Goal: Information Seeking & Learning: Learn about a topic

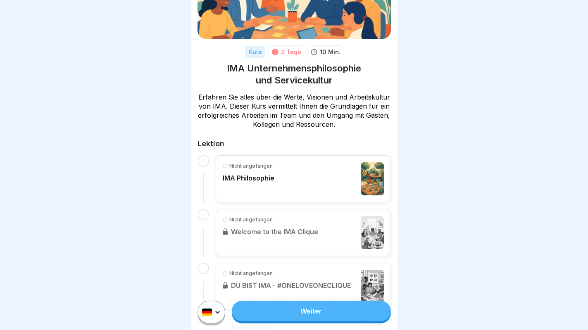
scroll to position [90, 0]
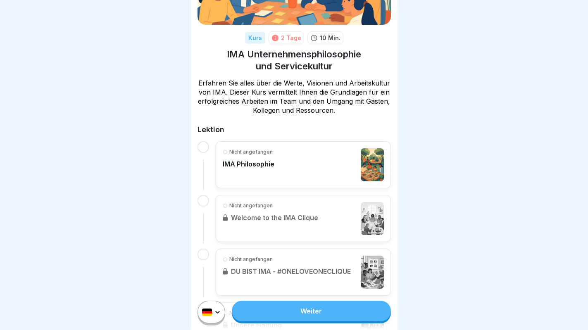
click at [242, 164] on p "IMA Philosophie" at bounding box center [249, 164] width 52 height 8
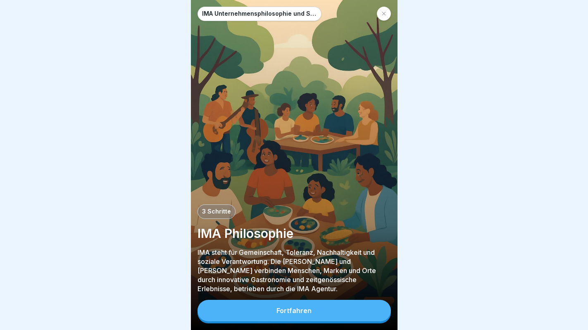
click at [305, 308] on div "Fortfahren" at bounding box center [293, 310] width 35 height 7
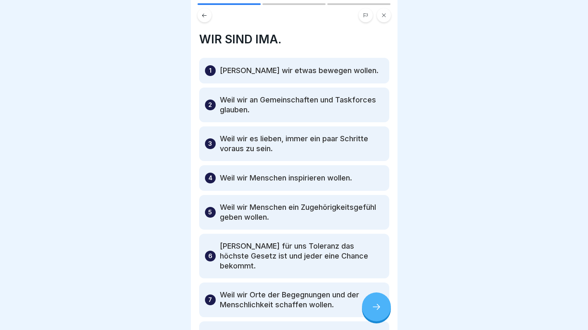
click at [274, 73] on p "[PERSON_NAME] wir etwas bewegen wollen." at bounding box center [299, 71] width 159 height 10
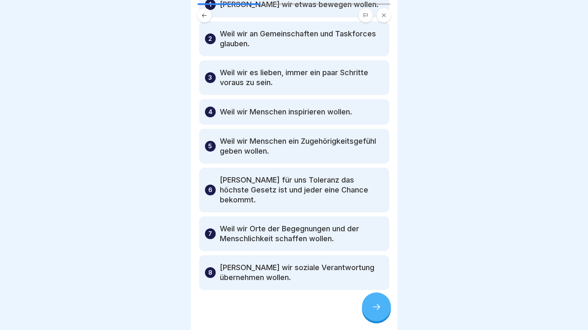
scroll to position [66, 0]
click at [373, 307] on icon at bounding box center [376, 307] width 10 height 10
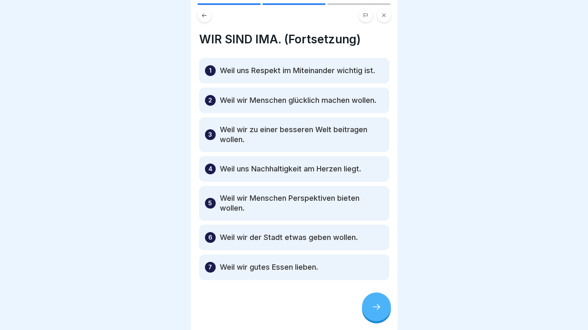
click at [374, 313] on div at bounding box center [376, 306] width 29 height 29
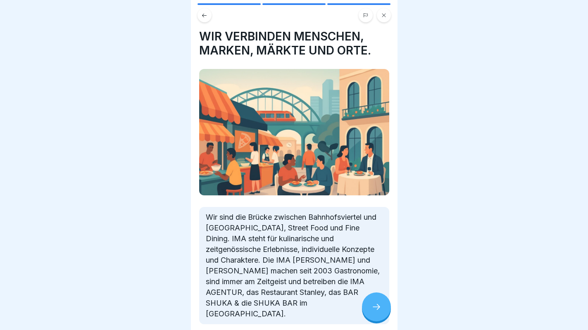
scroll to position [10, 0]
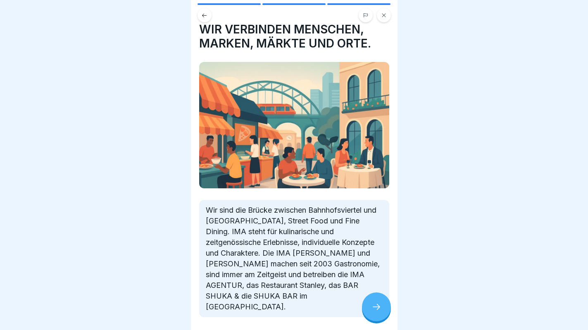
click at [374, 305] on icon at bounding box center [376, 307] width 10 height 10
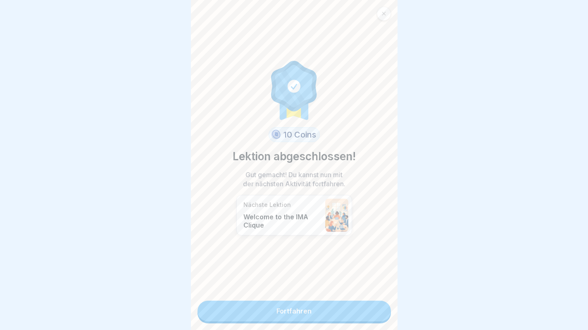
click at [305, 311] on link "Fortfahren" at bounding box center [293, 311] width 193 height 21
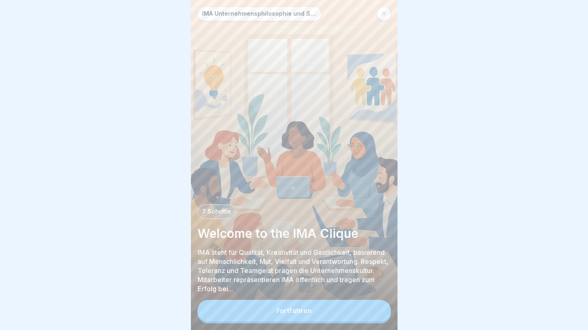
click at [307, 310] on div "Fortfahren" at bounding box center [293, 310] width 35 height 7
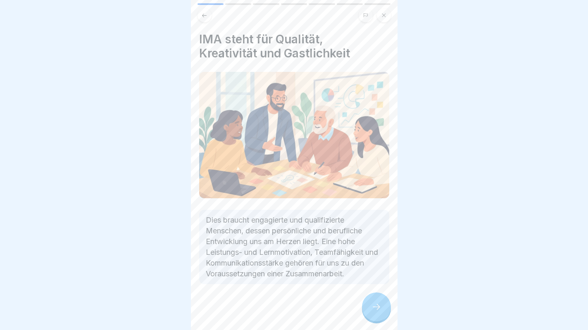
click at [373, 307] on icon at bounding box center [376, 307] width 10 height 10
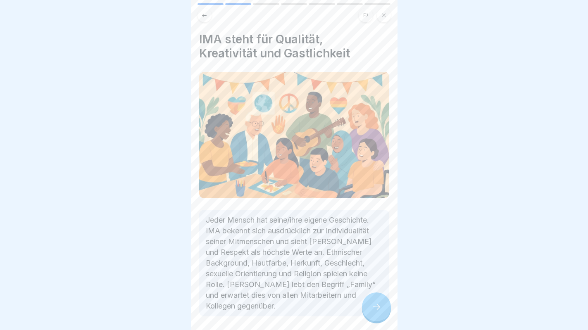
click at [372, 309] on icon at bounding box center [376, 307] width 10 height 10
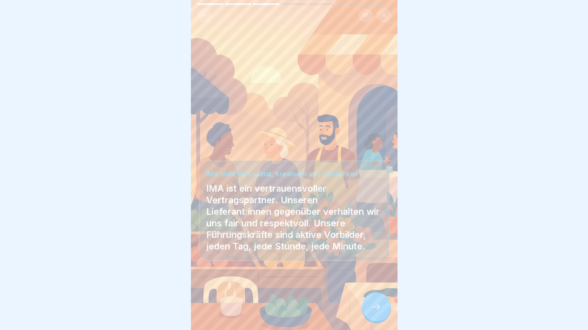
click at [372, 309] on icon at bounding box center [376, 307] width 10 height 10
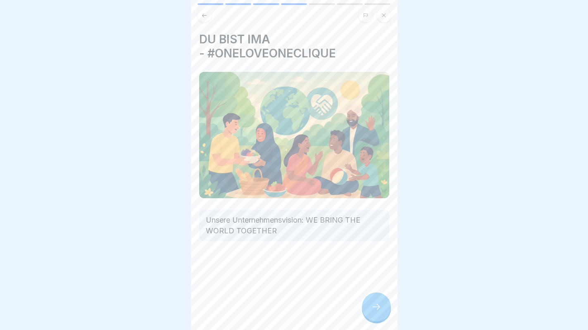
click at [372, 308] on icon at bounding box center [376, 307] width 10 height 10
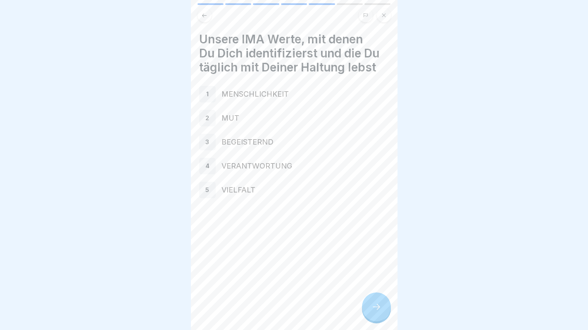
click at [372, 308] on icon at bounding box center [376, 307] width 10 height 10
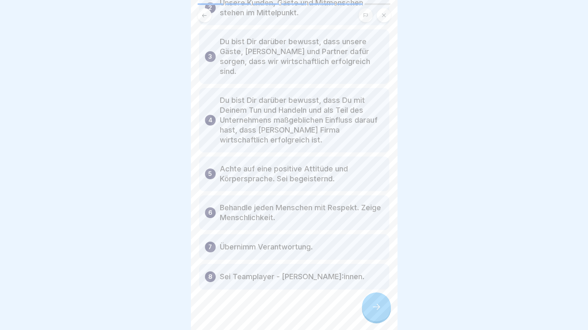
scroll to position [105, 0]
click at [370, 298] on div at bounding box center [376, 306] width 29 height 29
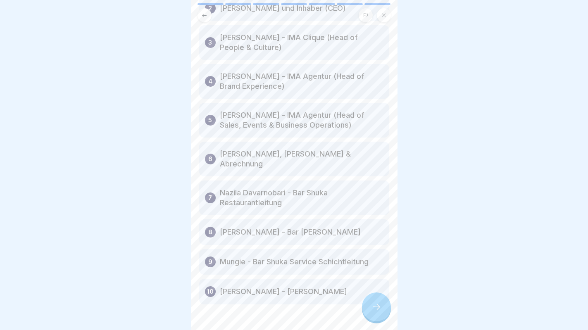
scroll to position [104, 0]
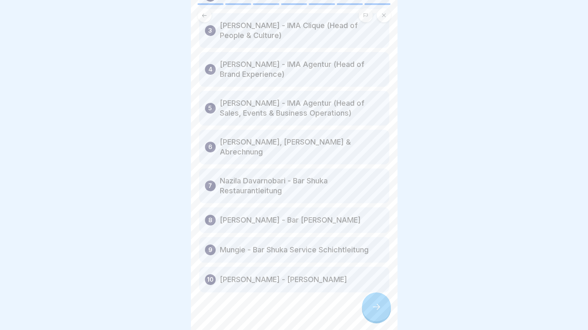
click at [377, 307] on icon at bounding box center [376, 307] width 10 height 10
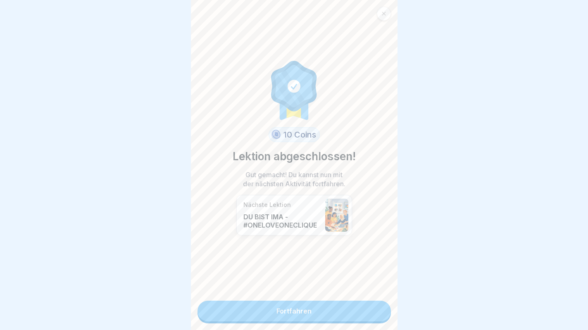
click at [329, 311] on link "Fortfahren" at bounding box center [293, 311] width 193 height 21
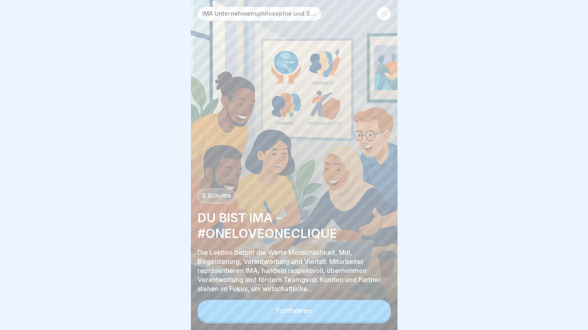
click at [275, 314] on button "Fortfahren" at bounding box center [293, 310] width 193 height 21
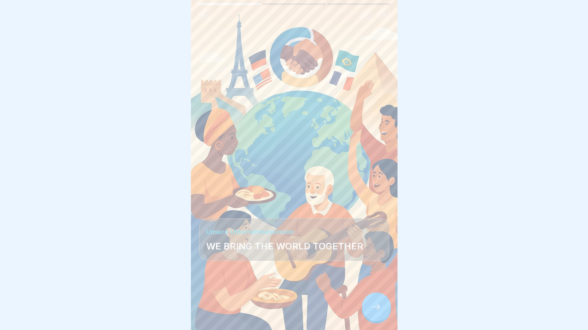
click at [372, 303] on div at bounding box center [376, 306] width 29 height 29
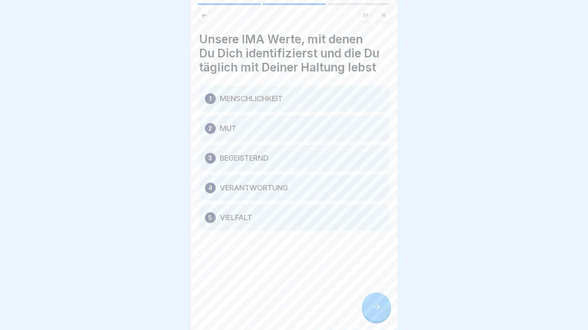
click at [372, 303] on div at bounding box center [376, 306] width 29 height 29
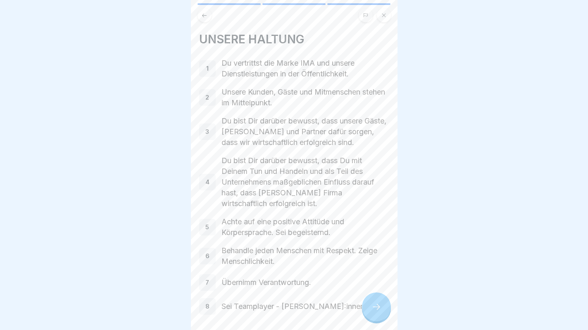
click at [372, 303] on div at bounding box center [376, 306] width 29 height 29
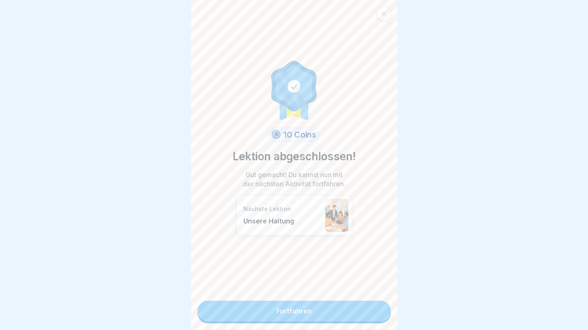
click at [355, 312] on link "Fortfahren" at bounding box center [293, 311] width 193 height 21
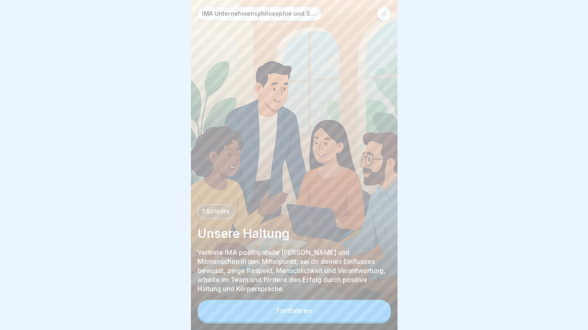
click at [318, 312] on button "Fortfahren" at bounding box center [293, 310] width 193 height 21
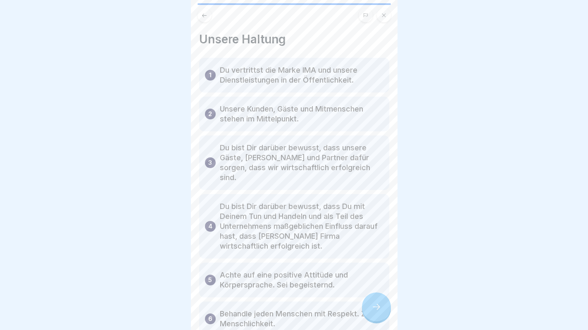
click at [384, 14] on icon at bounding box center [383, 15] width 5 height 5
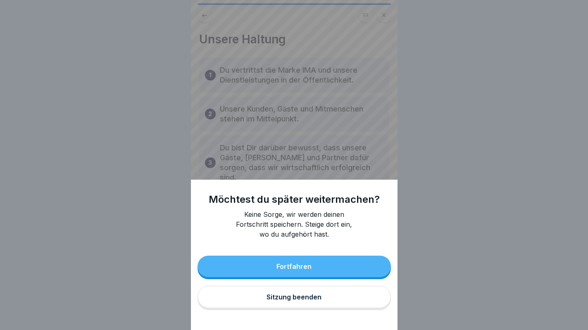
click at [322, 147] on div "Möchtest du später weitermachen? Keine Sorge, wir werden deinen Fortschritt spe…" at bounding box center [294, 165] width 206 height 330
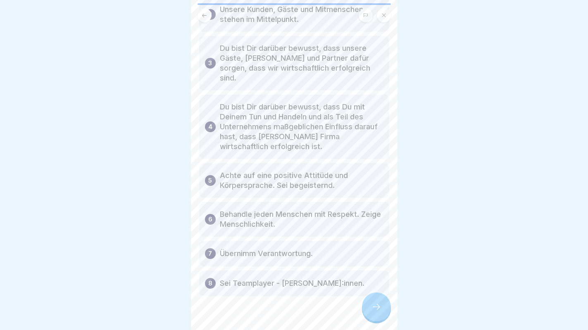
scroll to position [101, 0]
click at [375, 307] on icon at bounding box center [376, 307] width 10 height 10
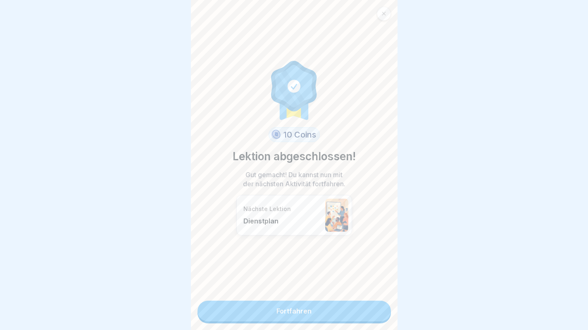
click at [337, 313] on link "Fortfahren" at bounding box center [293, 311] width 193 height 21
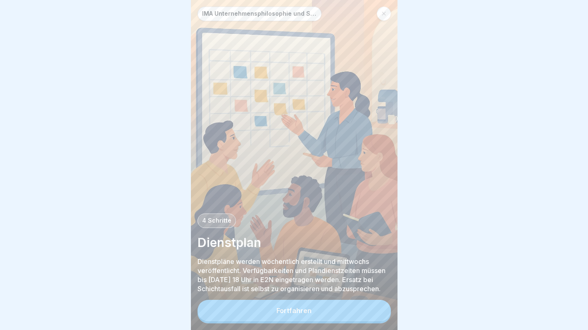
click at [306, 311] on div "Fortfahren" at bounding box center [293, 310] width 35 height 7
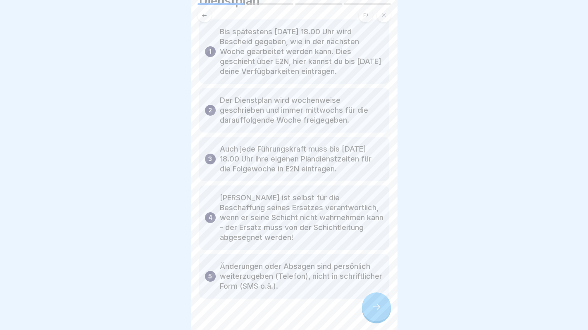
scroll to position [39, 0]
click at [369, 306] on div at bounding box center [376, 306] width 29 height 29
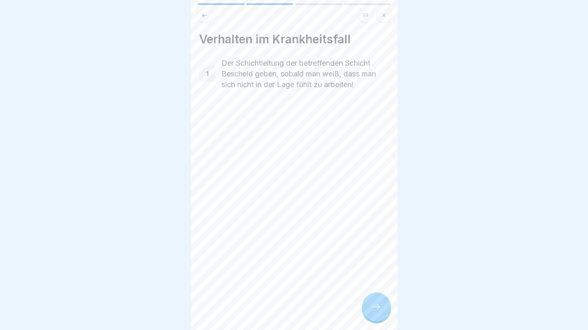
click at [374, 308] on icon at bounding box center [376, 307] width 10 height 10
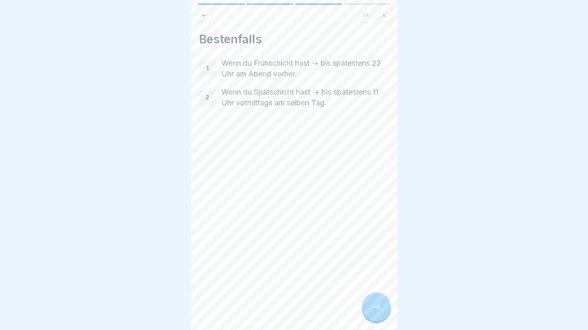
click at [374, 308] on icon at bounding box center [376, 307] width 10 height 10
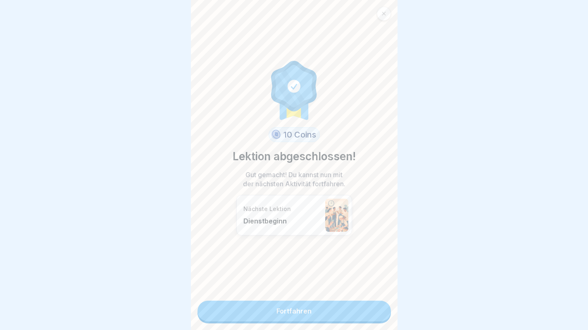
click at [351, 315] on link "Fortfahren" at bounding box center [293, 311] width 193 height 21
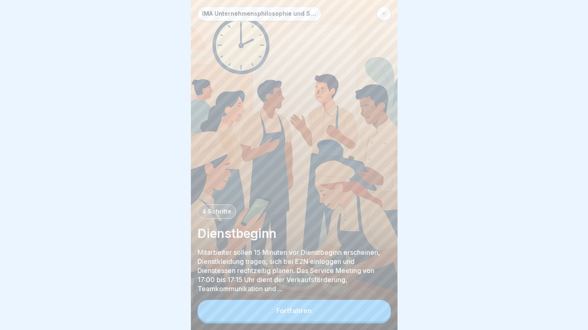
click at [300, 311] on div "Fortfahren" at bounding box center [293, 310] width 35 height 7
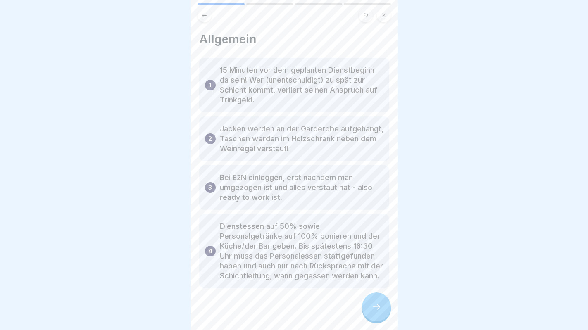
click at [370, 307] on div at bounding box center [376, 306] width 29 height 29
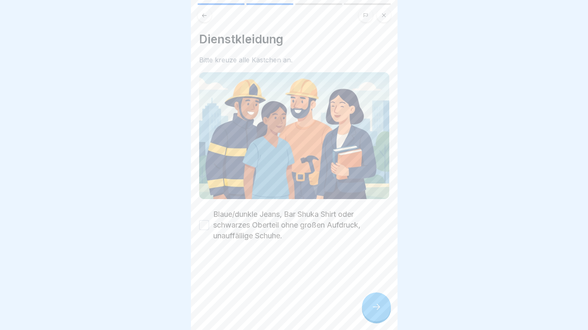
click at [202, 224] on button "Blaue/dunkle Jeans, Bar Shuka Shirt oder schwarzes Oberteil ohne großen Aufdruc…" at bounding box center [204, 225] width 10 height 10
click at [372, 310] on icon at bounding box center [376, 307] width 10 height 10
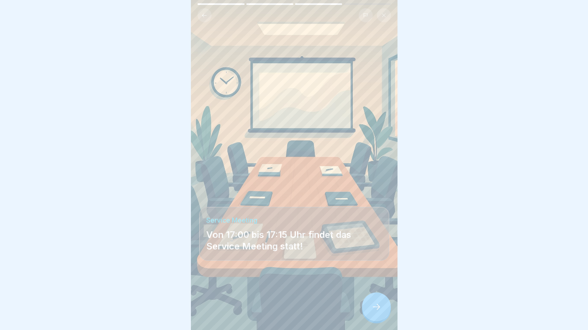
click at [377, 306] on icon at bounding box center [376, 307] width 10 height 10
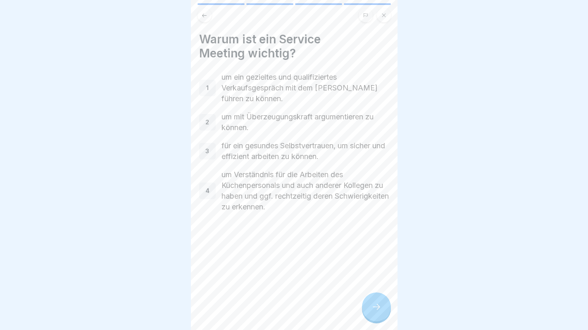
click at [378, 300] on div at bounding box center [376, 306] width 29 height 29
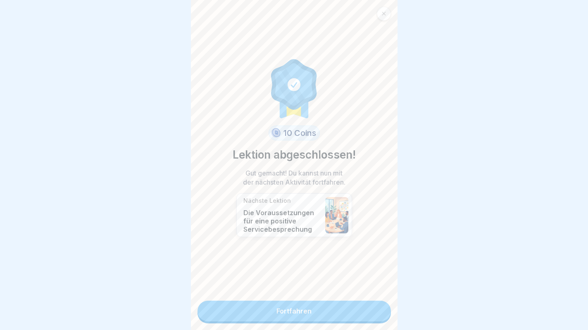
click at [349, 306] on link "Fortfahren" at bounding box center [293, 311] width 193 height 21
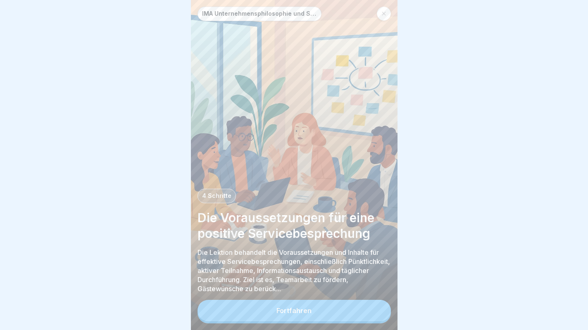
click at [339, 312] on button "Fortfahren" at bounding box center [293, 310] width 193 height 21
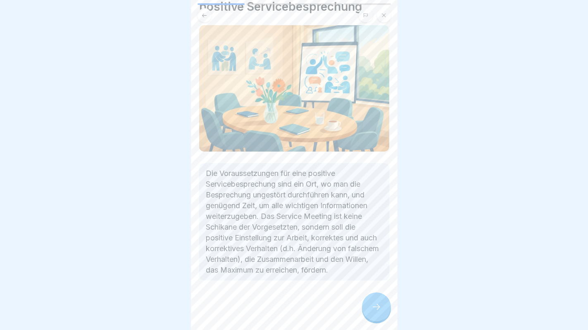
scroll to position [47, 0]
click at [375, 304] on icon at bounding box center [376, 307] width 10 height 10
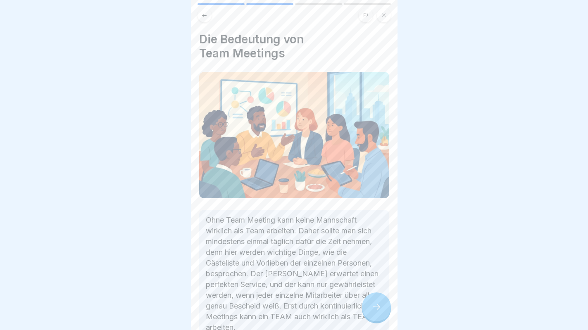
click at [377, 309] on icon at bounding box center [376, 307] width 10 height 10
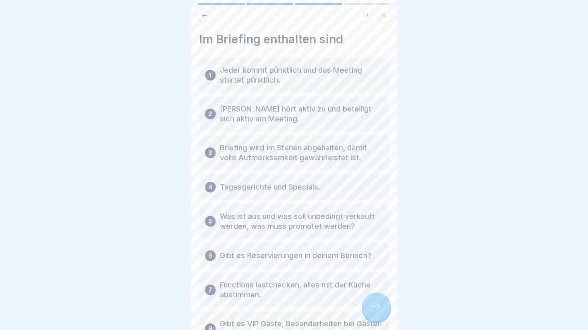
scroll to position [43, 0]
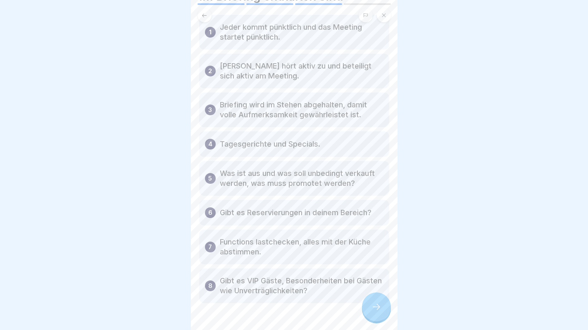
click at [379, 303] on icon at bounding box center [376, 307] width 10 height 10
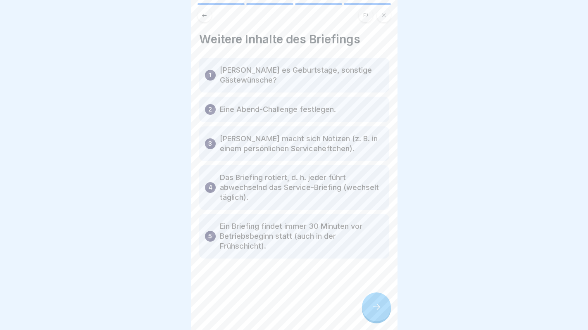
click at [379, 303] on icon at bounding box center [376, 307] width 10 height 10
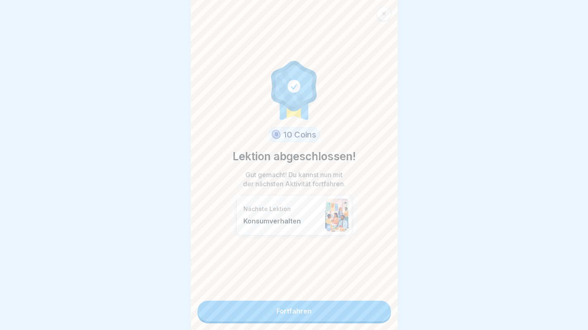
click at [341, 306] on link "Fortfahren" at bounding box center [293, 311] width 193 height 21
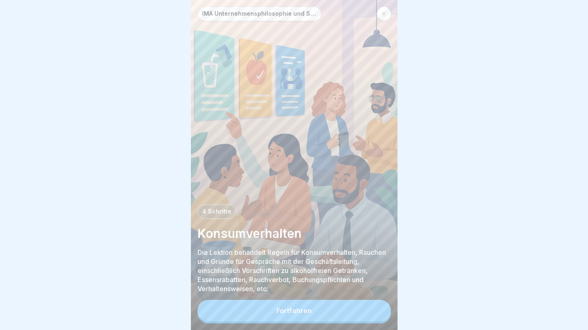
click at [336, 311] on button "Fortfahren" at bounding box center [293, 310] width 193 height 21
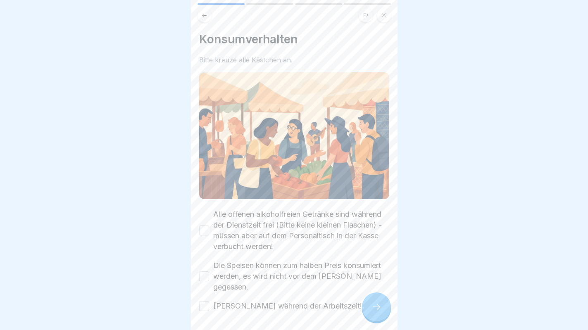
click at [202, 235] on button "Alle offenen alkoholfreien Getränke sind während der Dienstzeit frei (Bitte kei…" at bounding box center [204, 230] width 10 height 10
click at [207, 271] on button "Die Speisen können zum halben Preis konsumiert werden, es wird nicht vor dem [P…" at bounding box center [204, 276] width 10 height 10
click at [207, 311] on div at bounding box center [294, 336] width 190 height 50
click at [203, 301] on button "[PERSON_NAME] während der Arbeitszeit!!!!" at bounding box center [204, 306] width 10 height 10
click at [376, 304] on icon at bounding box center [376, 307] width 10 height 10
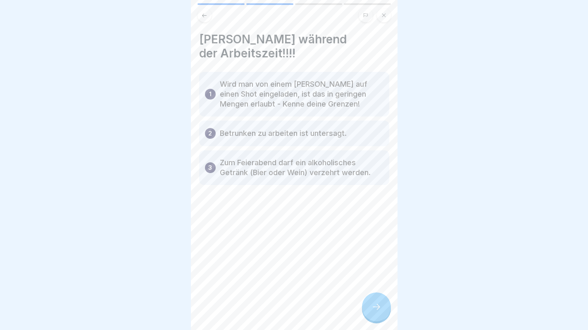
click at [365, 299] on div at bounding box center [376, 306] width 29 height 29
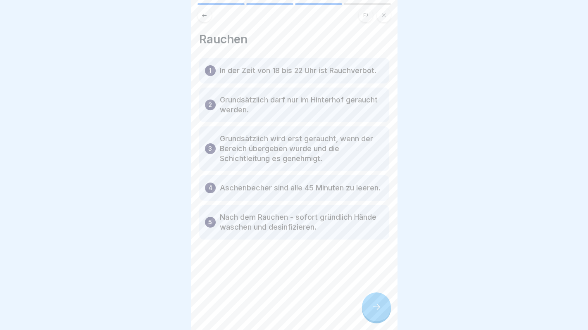
click at [370, 304] on div at bounding box center [376, 306] width 29 height 29
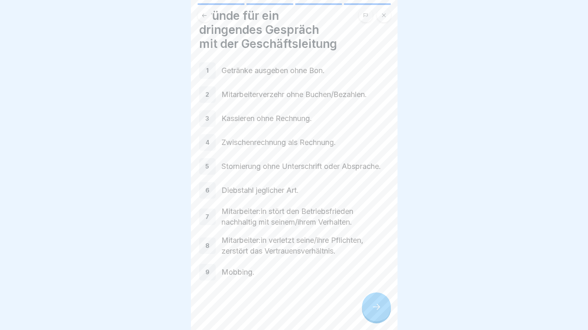
scroll to position [24, 0]
click at [379, 302] on div at bounding box center [376, 306] width 29 height 29
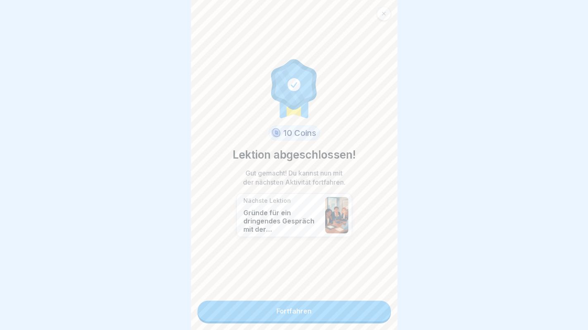
click at [327, 311] on link "Fortfahren" at bounding box center [293, 311] width 193 height 21
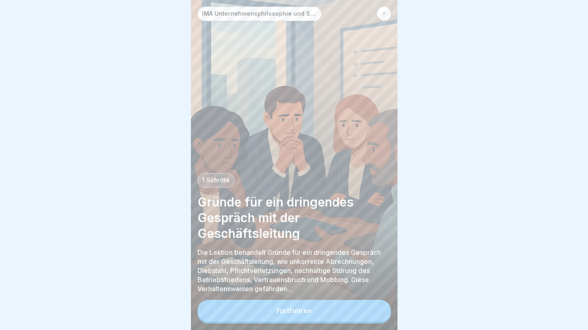
click at [327, 311] on button "Fortfahren" at bounding box center [293, 310] width 193 height 21
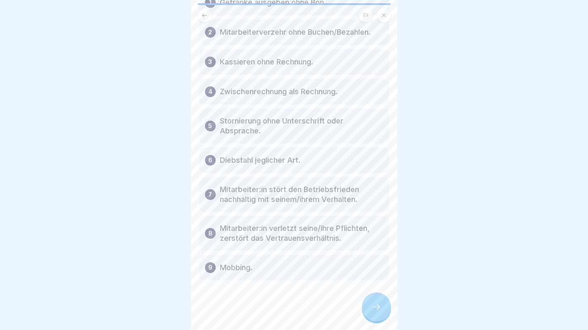
scroll to position [96, 0]
click at [371, 297] on div at bounding box center [376, 306] width 29 height 29
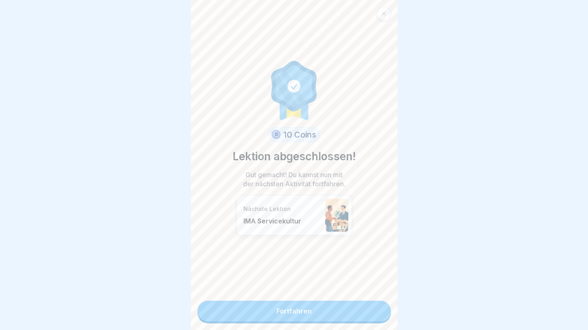
click at [346, 306] on link "Fortfahren" at bounding box center [293, 311] width 193 height 21
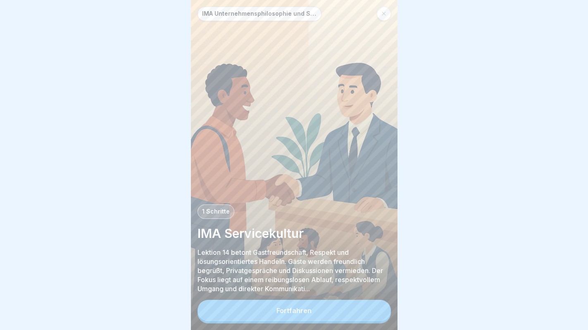
click at [344, 308] on button "Fortfahren" at bounding box center [293, 310] width 193 height 21
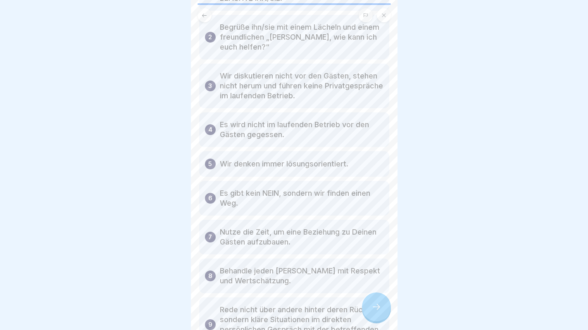
scroll to position [109, 0]
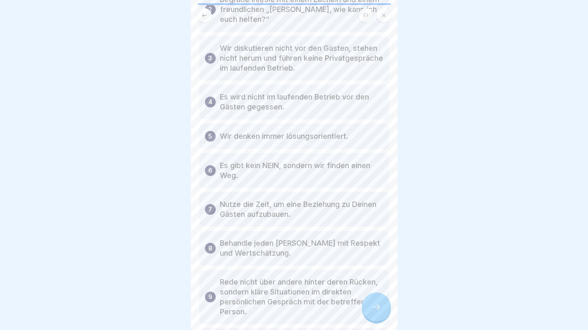
click at [380, 309] on icon at bounding box center [376, 307] width 10 height 10
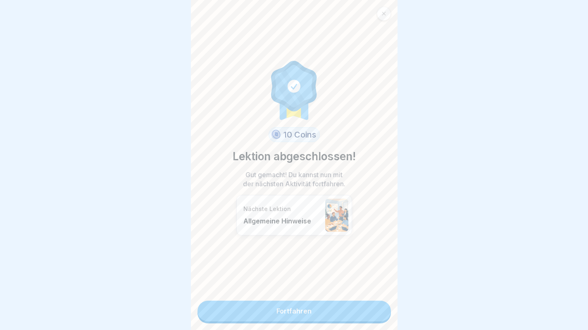
click at [360, 311] on link "Fortfahren" at bounding box center [293, 311] width 193 height 21
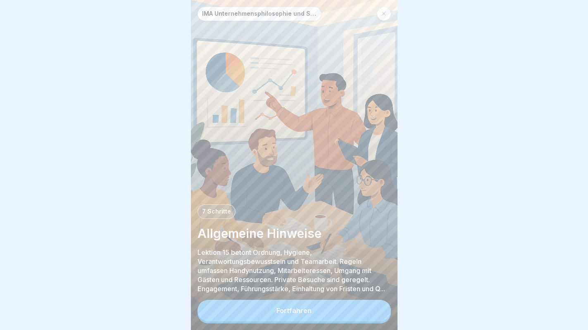
click at [360, 311] on button "Fortfahren" at bounding box center [293, 310] width 193 height 21
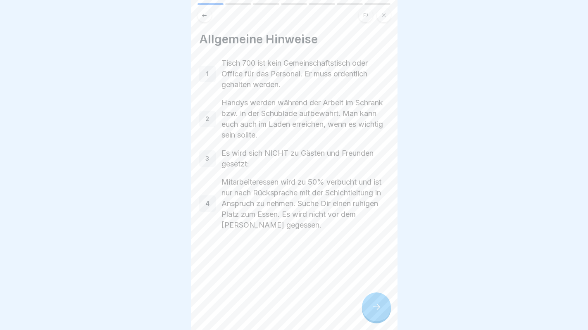
click at [377, 303] on icon at bounding box center [376, 307] width 10 height 10
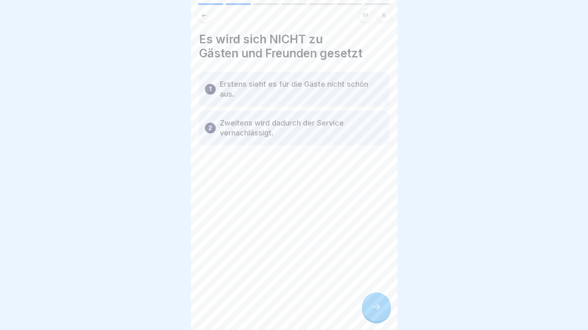
click at [378, 310] on icon at bounding box center [376, 307] width 10 height 10
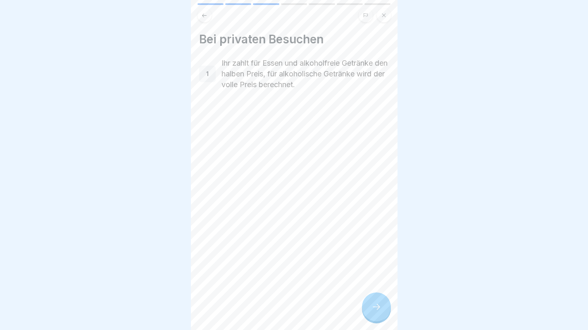
click at [378, 310] on icon at bounding box center [376, 307] width 10 height 10
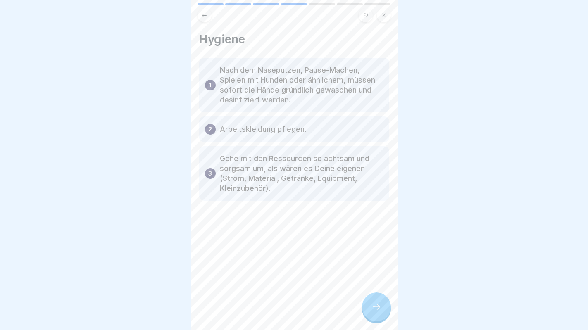
click at [378, 310] on icon at bounding box center [376, 307] width 10 height 10
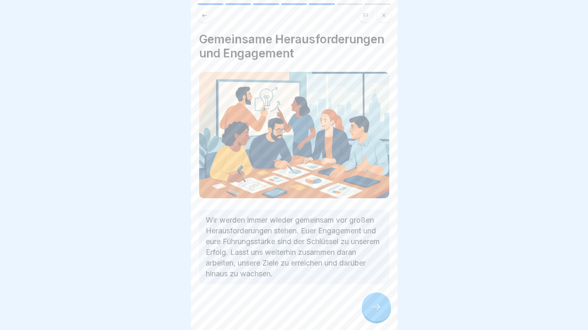
click at [378, 310] on icon at bounding box center [376, 307] width 10 height 10
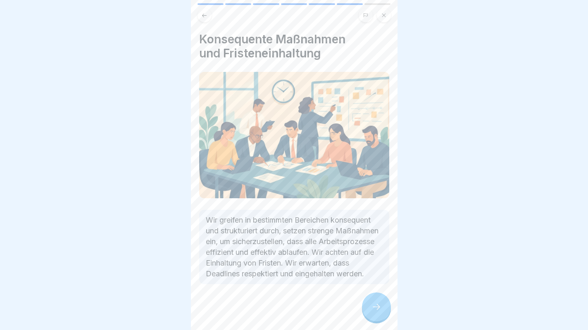
click at [378, 310] on icon at bounding box center [376, 307] width 10 height 10
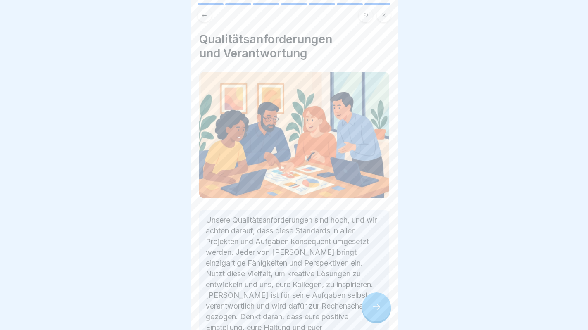
click at [378, 310] on icon at bounding box center [376, 307] width 10 height 10
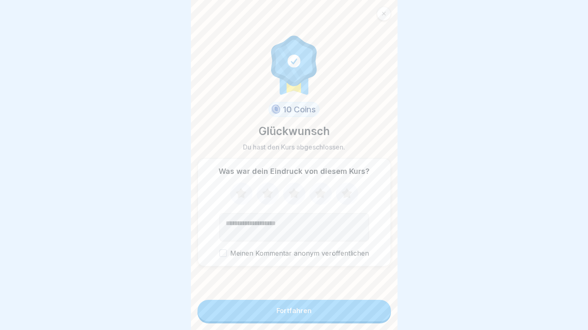
click at [294, 308] on div "Fortfahren" at bounding box center [293, 310] width 35 height 7
